Goal: Task Accomplishment & Management: Complete application form

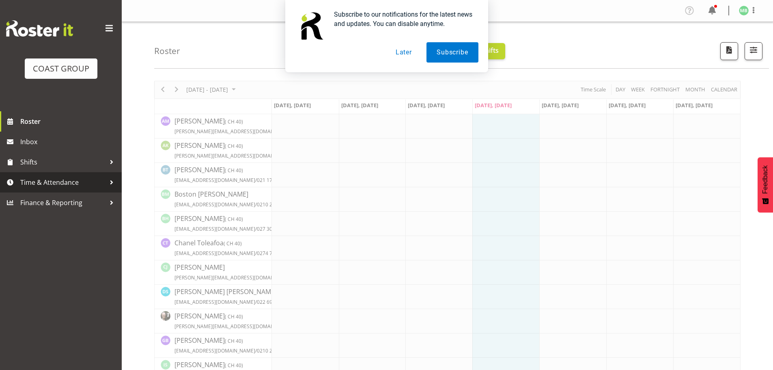
click at [34, 179] on span "Time & Attendance" at bounding box center [62, 182] width 85 height 12
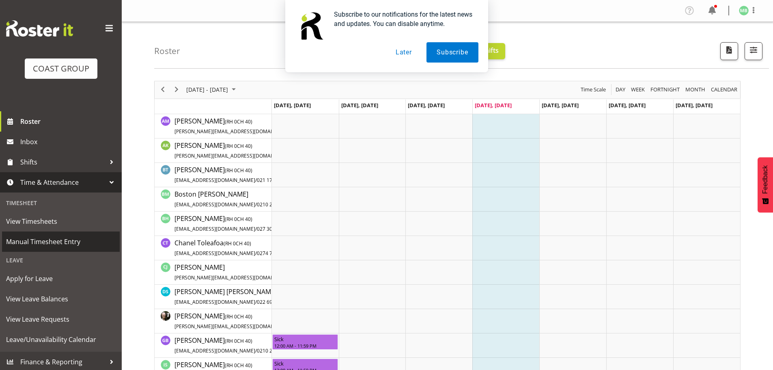
click at [52, 239] on span "Manual Timesheet Entry" at bounding box center [61, 241] width 110 height 12
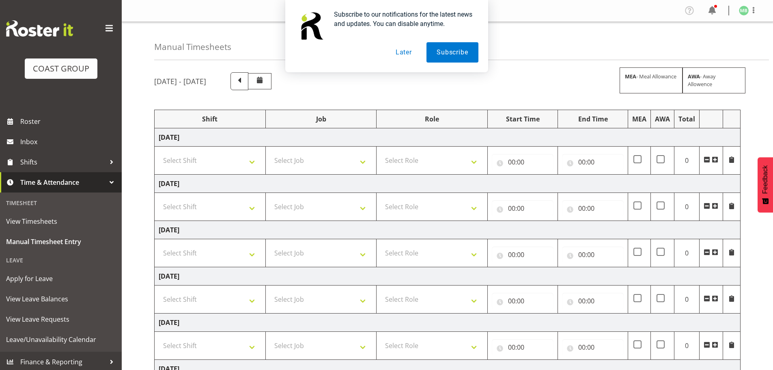
click at [403, 48] on button "Later" at bounding box center [403, 52] width 37 height 20
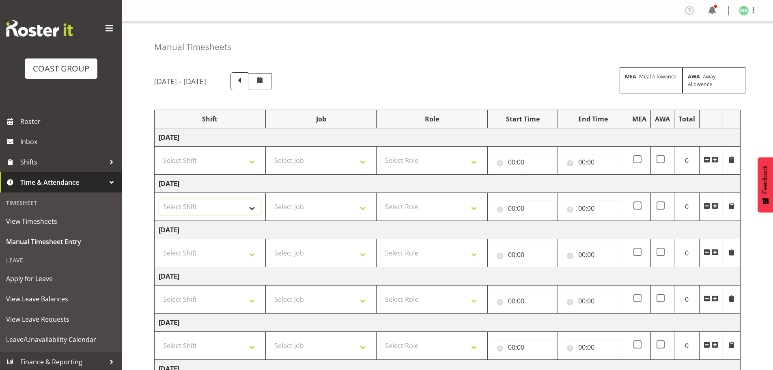
click at [201, 209] on select "Select Shift AKL SIGN ADMIN1 (LEAVE ALONE, DONT MAKE INACTIVE) DW ACCOUNT MANAG…" at bounding box center [210, 206] width 103 height 16
select select "16481"
click at [159, 198] on select "Select Shift AKL SIGN ADMIN1 (LEAVE ALONE, DONT MAKE INACTIVE) DW ACCOUNT MANAG…" at bounding box center [210, 206] width 103 height 16
click at [210, 163] on select "Select Shift AKL SIGN ADMIN1 (LEAVE ALONE, DONT MAKE INACTIVE) DW ACCOUNT MANAG…" at bounding box center [210, 160] width 103 height 16
select select "16481"
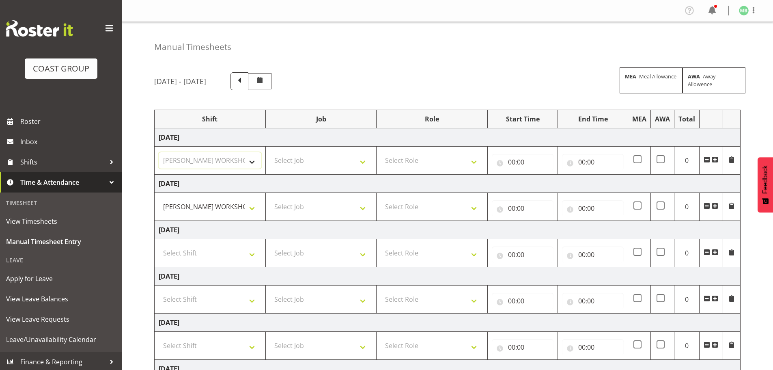
click at [159, 152] on select "Select Shift AKL SIGN ADMIN1 (LEAVE ALONE, DONT MAKE INACTIVE) DW ACCOUNT MANAG…" at bounding box center [210, 160] width 103 height 16
click at [289, 163] on select "Select Job 1 Carlton Events 1 Carlton Hamilton 1 Carlton Wellington 1 EHS WAREH…" at bounding box center [321, 160] width 103 height 16
click at [270, 152] on select "Select Job 1 Carlton Events 1 Carlton Hamilton 1 Carlton Wellington 1 EHS WAREH…" at bounding box center [321, 160] width 103 height 16
click at [322, 160] on select "1 Carlton Events 1 Carlton Hamilton 1 Carlton Wellington 1 EHS WAREHOUSE/OFFICE…" at bounding box center [321, 160] width 103 height 16
select select "9464"
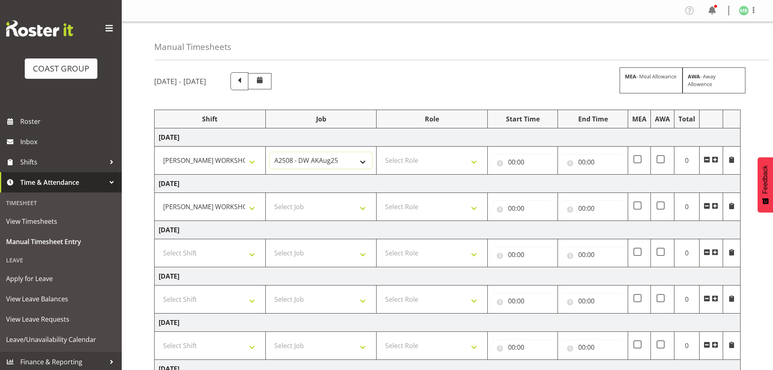
click at [270, 152] on select "1 Carlton Events 1 Carlton Hamilton 1 Carlton Wellington 1 EHS WAREHOUSE/OFFICE…" at bounding box center [321, 160] width 103 height 16
click at [300, 207] on select "Select Job 1 Carlton Events 1 Carlton Hamilton 1 Carlton Wellington 1 EHS WAREH…" at bounding box center [321, 206] width 103 height 16
select select "9464"
click at [270, 198] on select "Select Job 1 Carlton Events 1 Carlton Hamilton 1 Carlton Wellington 1 EHS WAREH…" at bounding box center [321, 206] width 103 height 16
click at [419, 159] on select "Select Role FABRICATION DW" at bounding box center [432, 160] width 103 height 16
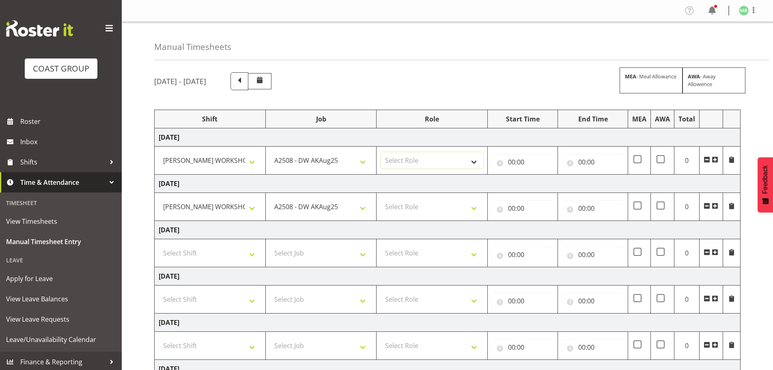
select select "543"
click at [381, 152] on select "Select Role FABRICATION DW" at bounding box center [432, 160] width 103 height 16
click at [411, 206] on select "Select Role FABRICATION DW" at bounding box center [432, 206] width 103 height 16
select select "543"
click at [381, 198] on select "Select Role FABRICATION DW" at bounding box center [432, 206] width 103 height 16
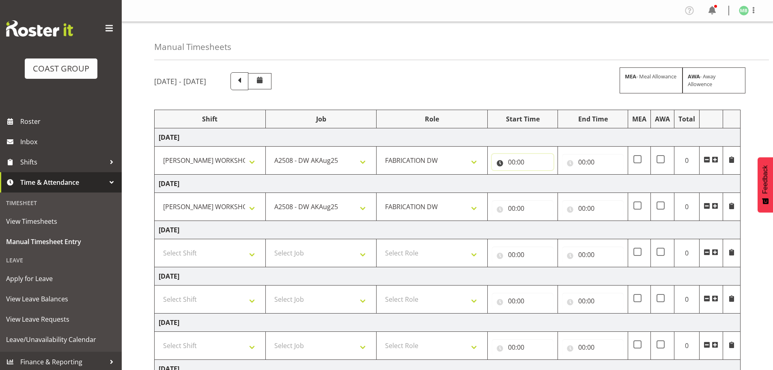
click at [512, 161] on input "00:00" at bounding box center [523, 162] width 62 height 16
click at [542, 184] on select "00 01 02 03 04 05 06 07 08 09 10 11 12 13 14 15 16 17 18 19 20 21 22 23" at bounding box center [547, 183] width 18 height 16
select select "5"
click at [538, 175] on select "00 01 02 03 04 05 06 07 08 09 10 11 12 13 14 15 16 17 18 19 20 21 22 23" at bounding box center [547, 183] width 18 height 16
type input "05:00"
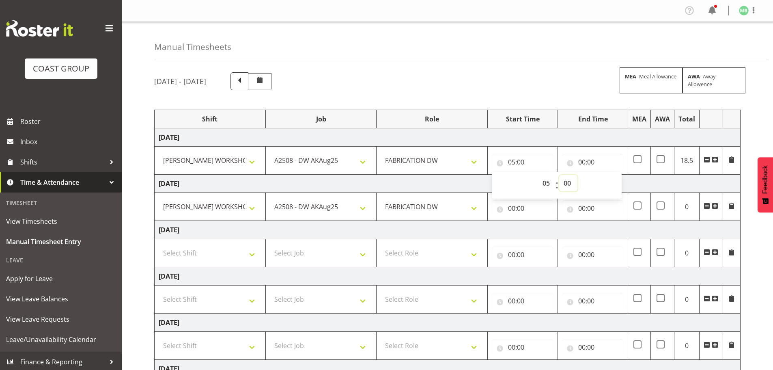
click at [570, 182] on select "00 01 02 03 04 05 06 07 08 09 10 11 12 13 14 15 16 17 18 19 20 21 22 23 24 25 2…" at bounding box center [568, 183] width 18 height 16
select select "30"
click at [559, 175] on select "00 01 02 03 04 05 06 07 08 09 10 11 12 13 14 15 16 17 18 19 20 21 22 23 24 25 2…" at bounding box center [568, 183] width 18 height 16
type input "05:30"
click at [581, 159] on input "00:00" at bounding box center [593, 162] width 62 height 16
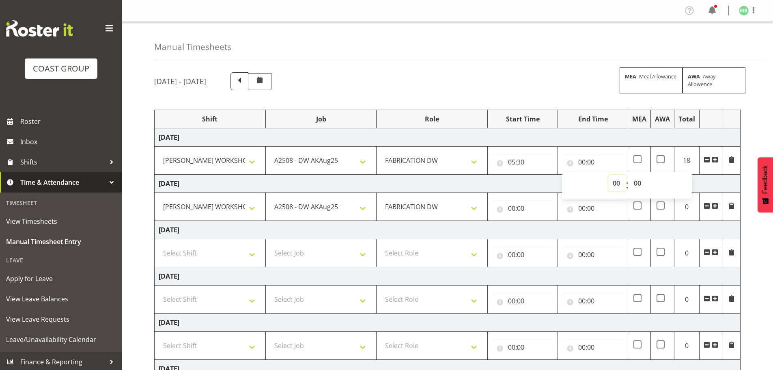
click at [618, 183] on select "00 01 02 03 04 05 06 07 08 09 10 11 12 13 14 15 16 17 18 19 20 21 22 23" at bounding box center [617, 183] width 18 height 16
select select "14"
click at [608, 175] on select "00 01 02 03 04 05 06 07 08 09 10 11 12 13 14 15 16 17 18 19 20 21 22 23" at bounding box center [617, 183] width 18 height 16
type input "14:00"
click at [637, 183] on select "00 01 02 03 04 05 06 07 08 09 10 11 12 13 14 15 16 17 18 19 20 21 22 23 24 25 2…" at bounding box center [638, 183] width 18 height 16
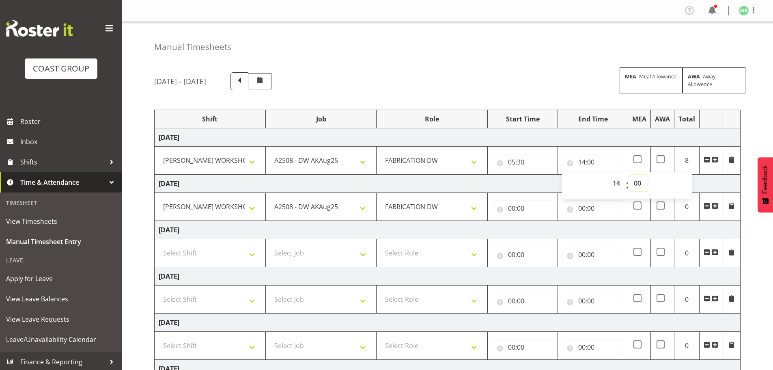
select select "30"
click at [629, 175] on select "00 01 02 03 04 05 06 07 08 09 10 11 12 13 14 15 16 17 18 19 20 21 22 23 24 25 2…" at bounding box center [638, 183] width 18 height 16
type input "14:30"
click at [516, 208] on input "00:00" at bounding box center [523, 208] width 62 height 16
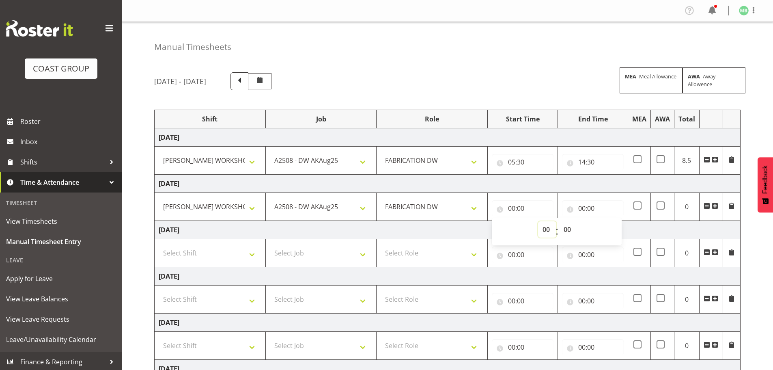
click at [544, 227] on select "00 01 02 03 04 05 06 07 08 09 10 11 12 13 14 15 16 17 18 19 20 21 22 23" at bounding box center [547, 229] width 18 height 16
select select "5"
click at [538, 221] on select "00 01 02 03 04 05 06 07 08 09 10 11 12 13 14 15 16 17 18 19 20 21 22 23" at bounding box center [547, 229] width 18 height 16
type input "05:00"
click at [567, 230] on select "00 01 02 03 04 05 06 07 08 09 10 11 12 13 14 15 16 17 18 19 20 21 22 23 24 25 2…" at bounding box center [568, 229] width 18 height 16
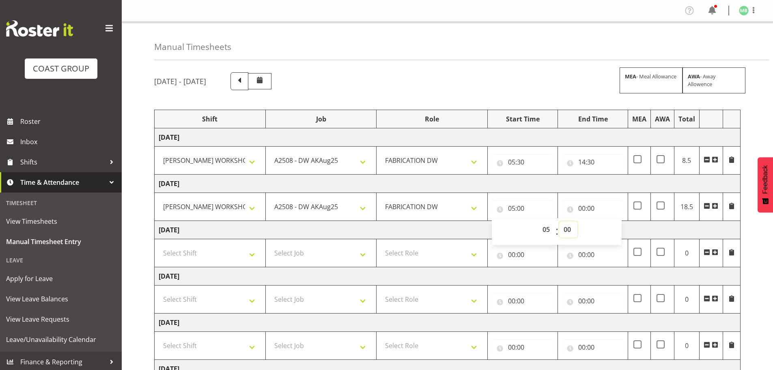
select select "30"
click at [559, 221] on select "00 01 02 03 04 05 06 07 08 09 10 11 12 13 14 15 16 17 18 19 20 21 22 23 24 25 2…" at bounding box center [568, 229] width 18 height 16
type input "05:30"
click at [581, 205] on input "00:00" at bounding box center [593, 208] width 62 height 16
click at [615, 229] on select "00 01 02 03 04 05 06 07 08 09 10 11 12 13 14 15 16 17 18 19 20 21 22 23" at bounding box center [617, 229] width 18 height 16
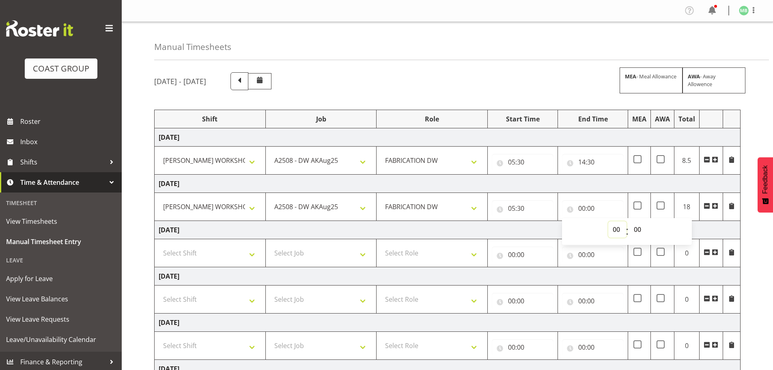
select select "14"
click at [608, 221] on select "00 01 02 03 04 05 06 07 08 09 10 11 12 13 14 15 16 17 18 19 20 21 22 23" at bounding box center [617, 229] width 18 height 16
type input "14:00"
click at [637, 228] on select "00 01 02 03 04 05 06 07 08 09 10 11 12 13 14 15 16 17 18 19 20 21 22 23 24 25 2…" at bounding box center [638, 229] width 18 height 16
select select "30"
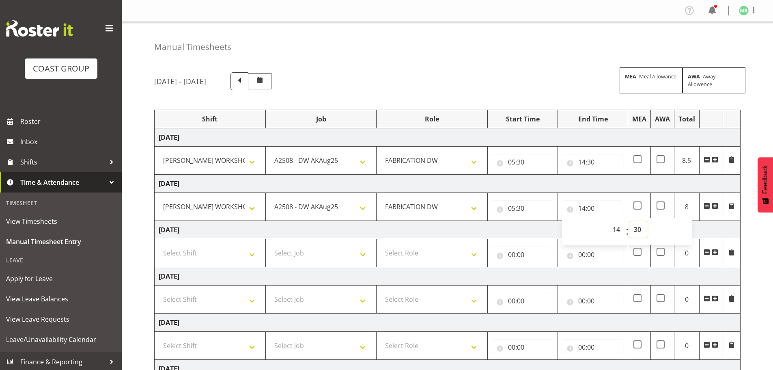
click at [629, 221] on select "00 01 02 03 04 05 06 07 08 09 10 11 12 13 14 15 16 17 18 19 20 21 22 23 24 25 2…" at bounding box center [638, 229] width 18 height 16
type input "14:30"
click at [760, 258] on div "August 20th - August 26th 2025 MEA - Meal Allowance AWA - Away Allowence Shift …" at bounding box center [463, 281] width 619 height 431
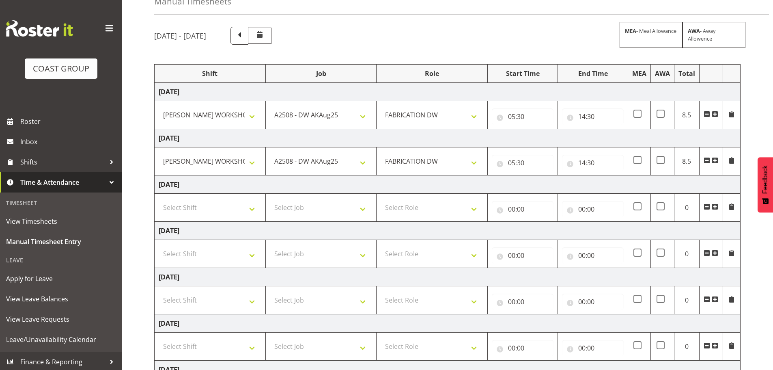
scroll to position [134, 0]
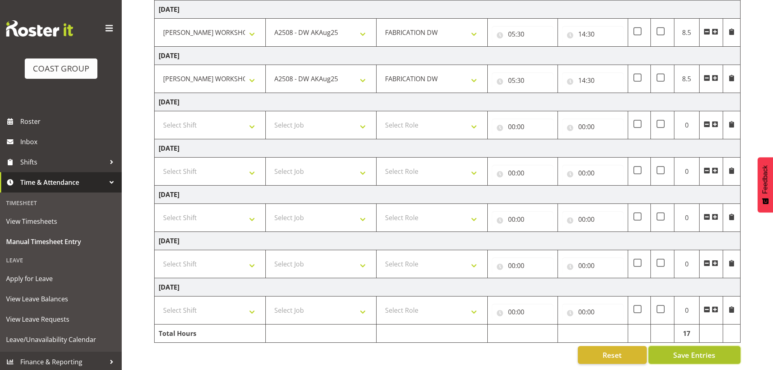
click at [703, 349] on span "Save Entries" at bounding box center [694, 354] width 42 height 11
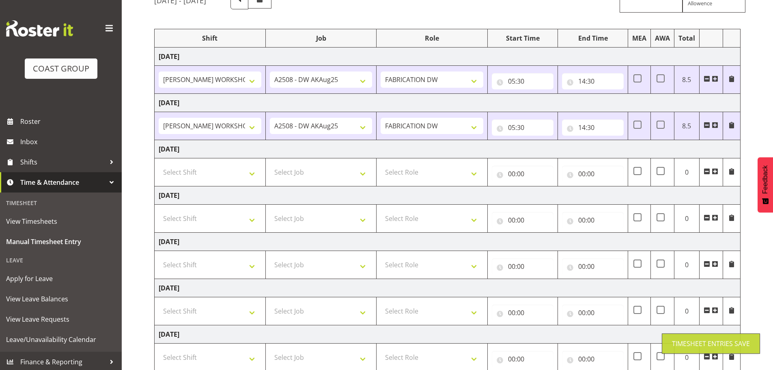
scroll to position [0, 0]
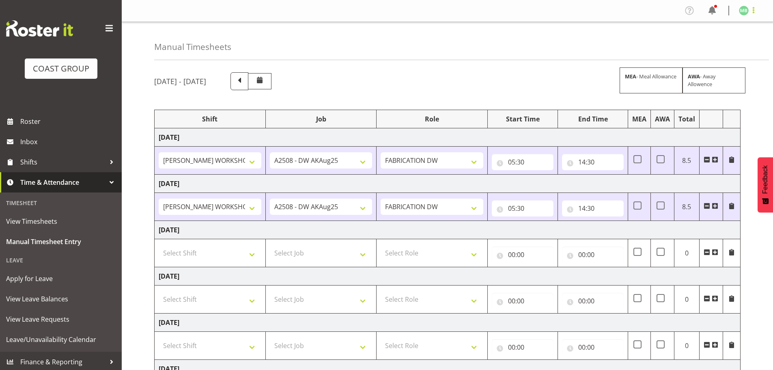
click at [753, 11] on span at bounding box center [753, 10] width 10 height 10
click at [716, 41] on link "Log Out" at bounding box center [719, 42] width 78 height 15
